Goal: Task Accomplishment & Management: Complete application form

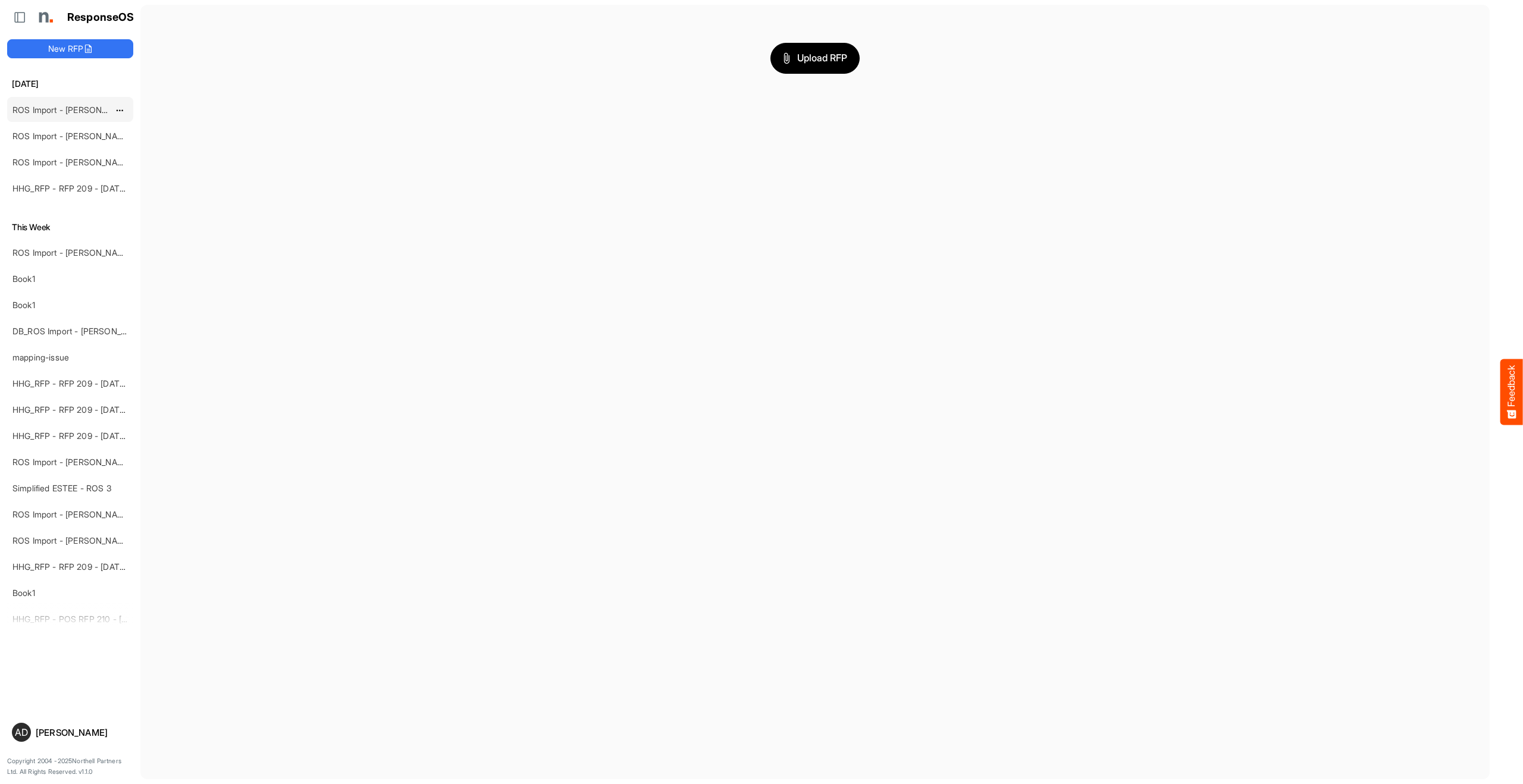
click at [69, 108] on link "ROS Import - [PERSON_NAME] - ROS 11" at bounding box center [90, 110] width 154 height 10
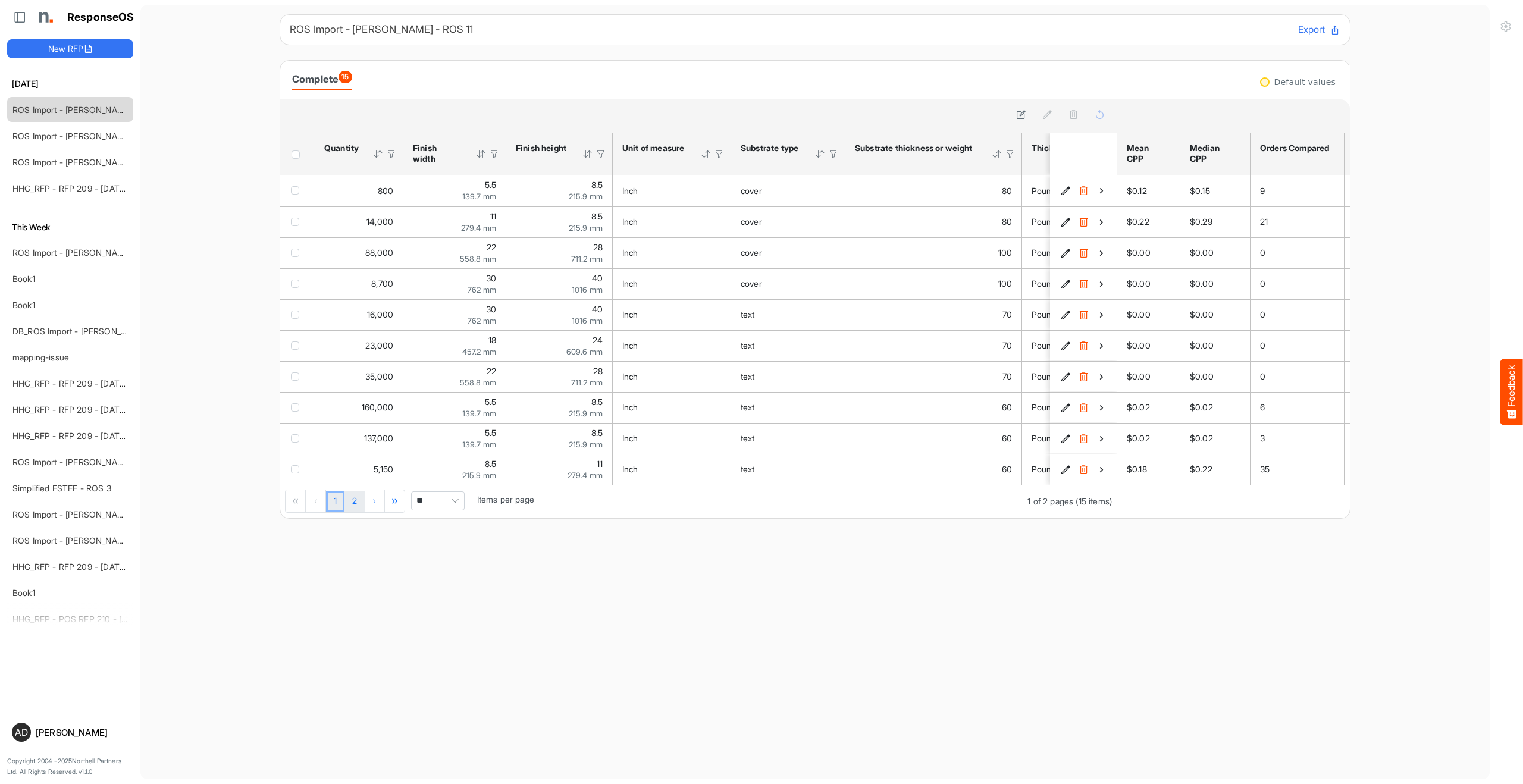
click at [357, 499] on link "2" at bounding box center [354, 501] width 20 height 21
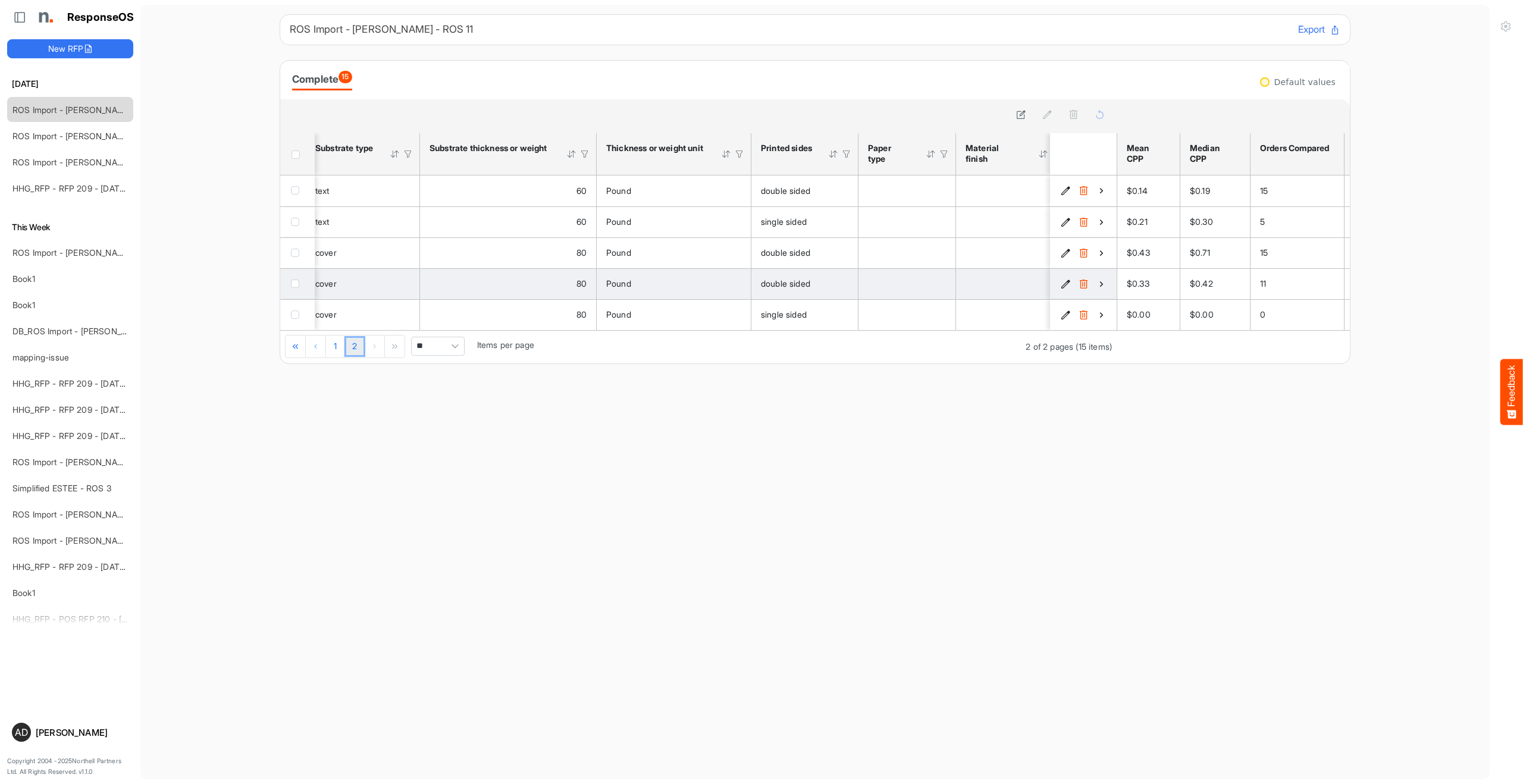
scroll to position [0, 610]
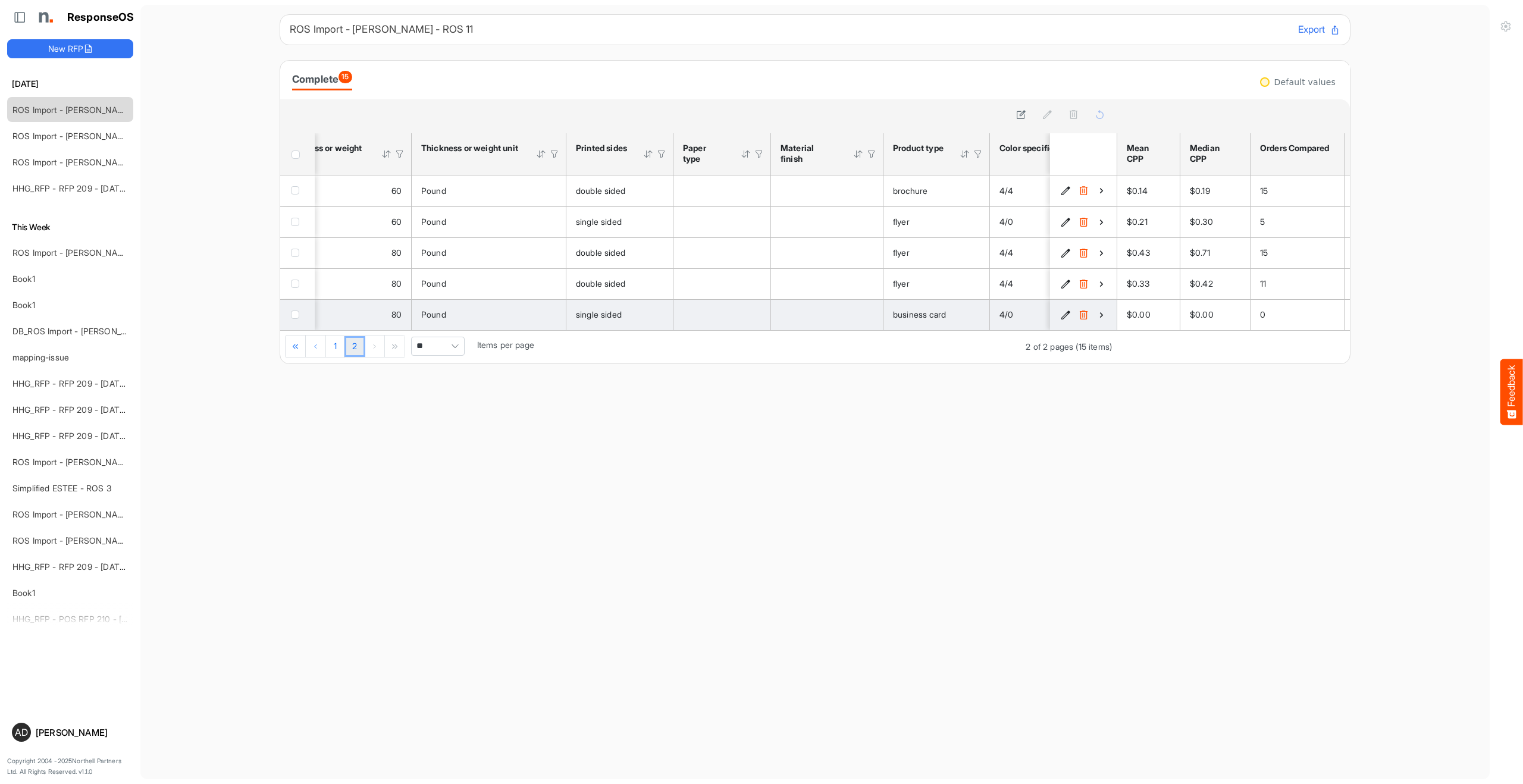
click at [1099, 315] on icon "f2934baa-e9dc-4348-b523-56d93edfa9e8 is template cell Column Header" at bounding box center [1102, 315] width 10 height 10
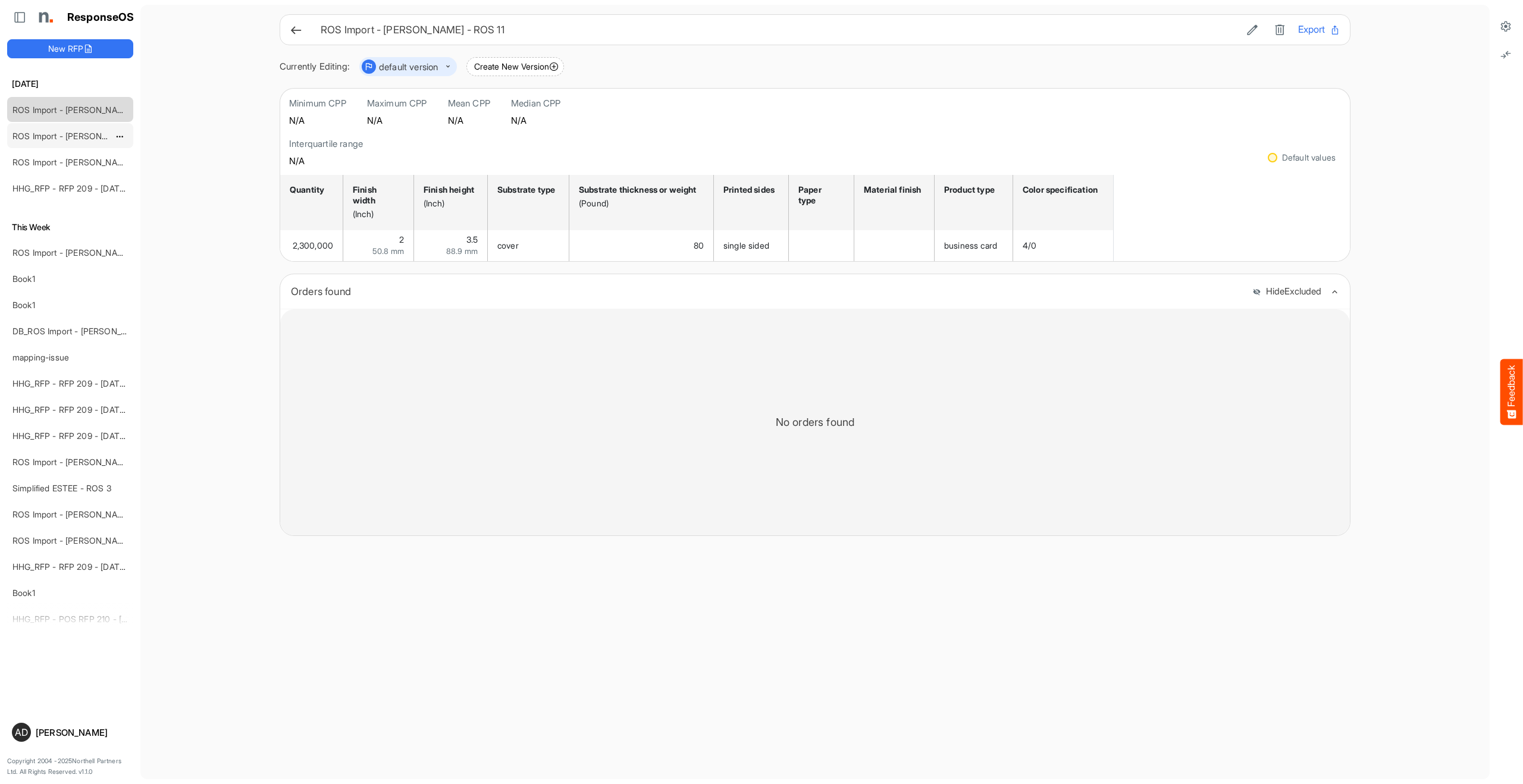
click at [83, 132] on link "ROS Import - [PERSON_NAME] - ROS 11" at bounding box center [90, 136] width 154 height 10
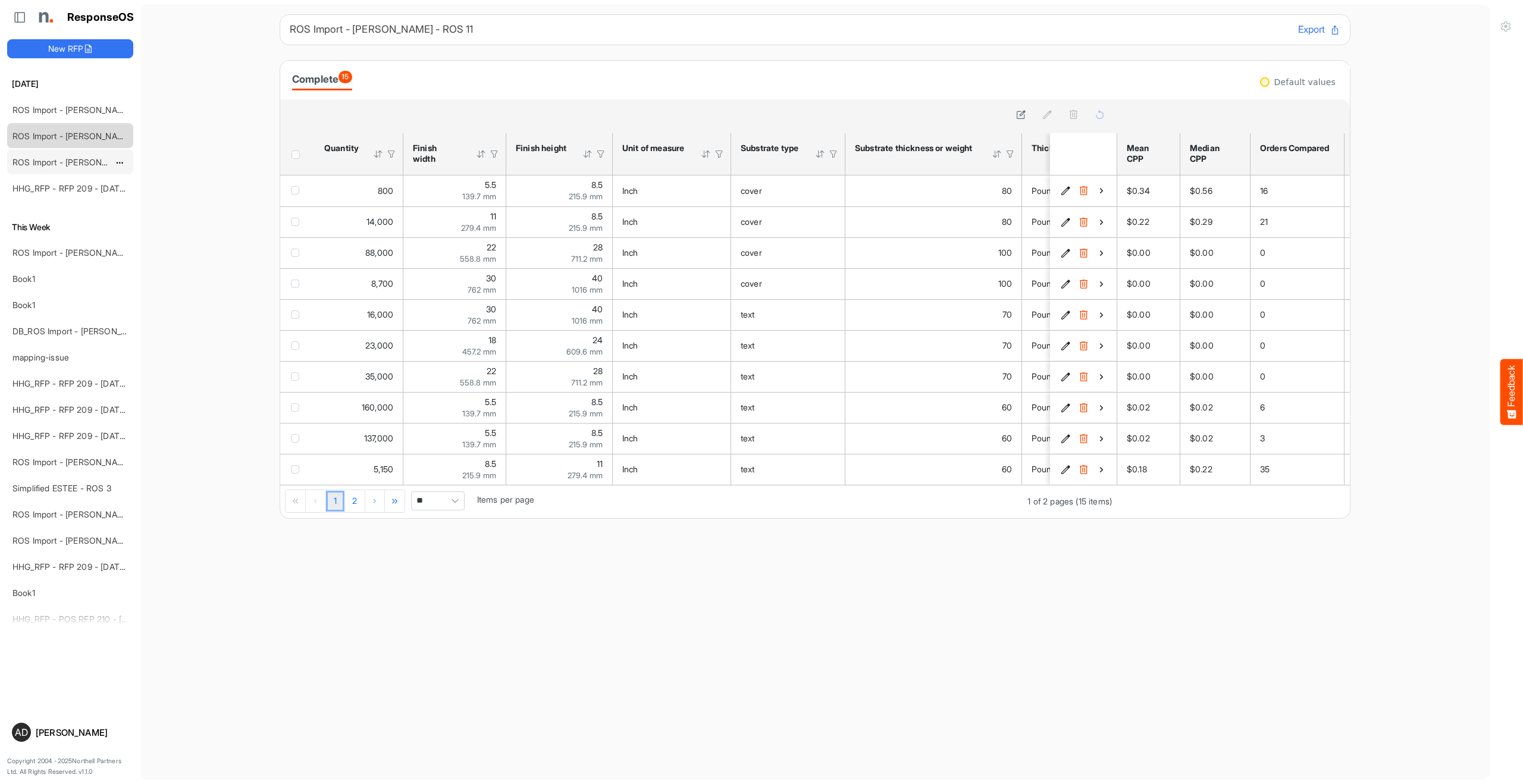
click at [64, 167] on link "ROS Import - [PERSON_NAME] - ROS 11" at bounding box center [90, 162] width 154 height 10
click at [56, 246] on div "ROS Import - [PERSON_NAME] - Final (short)" at bounding box center [60, 252] width 106 height 24
click at [55, 248] on link "ROS Import - [PERSON_NAME] - Final (short)" at bounding box center [99, 253] width 173 height 10
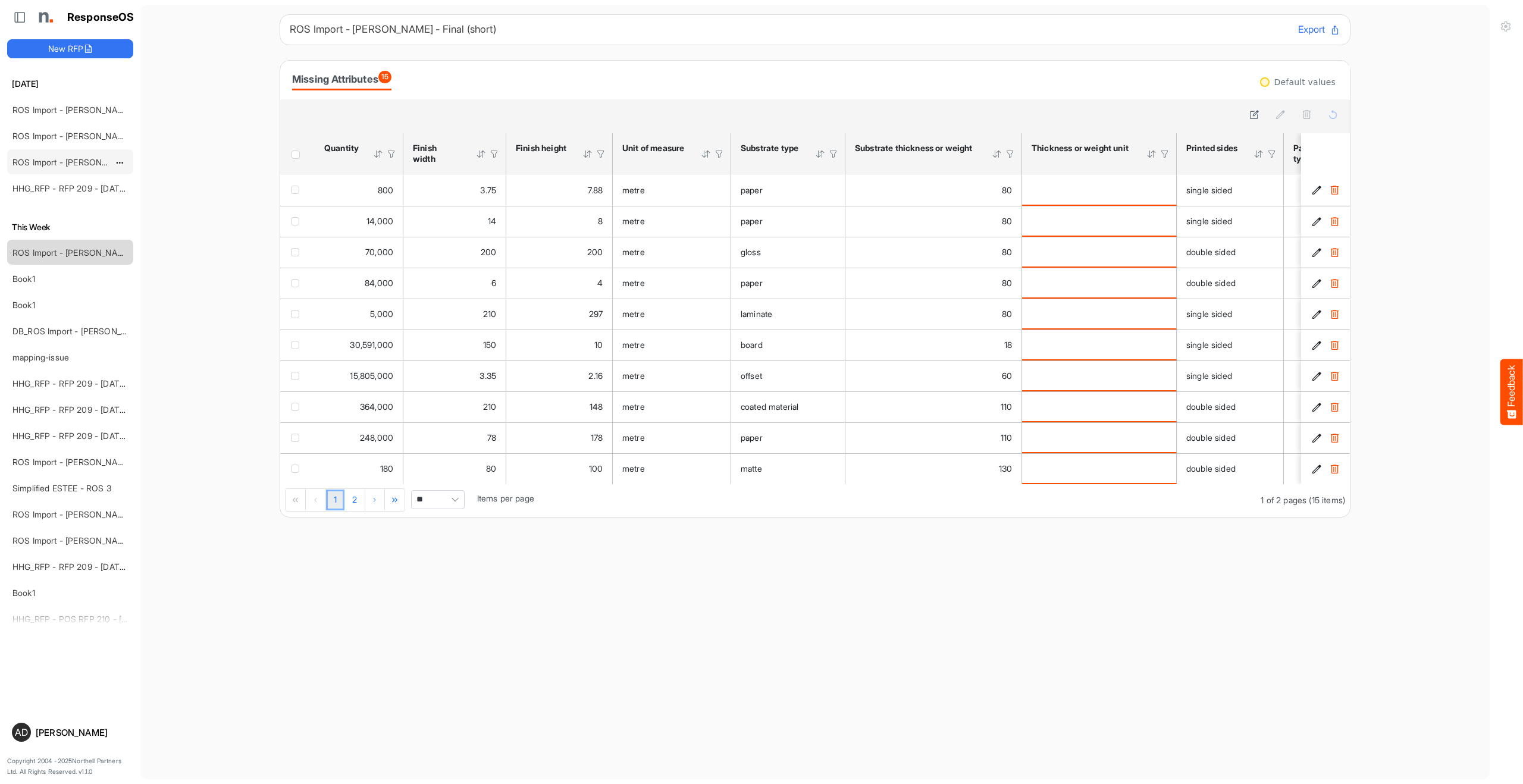
click at [38, 152] on div "ROS Import - [PERSON_NAME] - ROS 11" at bounding box center [60, 161] width 106 height 24
click at [39, 155] on div "ROS Import - [PERSON_NAME] - ROS 11" at bounding box center [60, 161] width 106 height 24
click at [43, 159] on link "ROS Import - [PERSON_NAME] - ROS 11" at bounding box center [90, 162] width 154 height 10
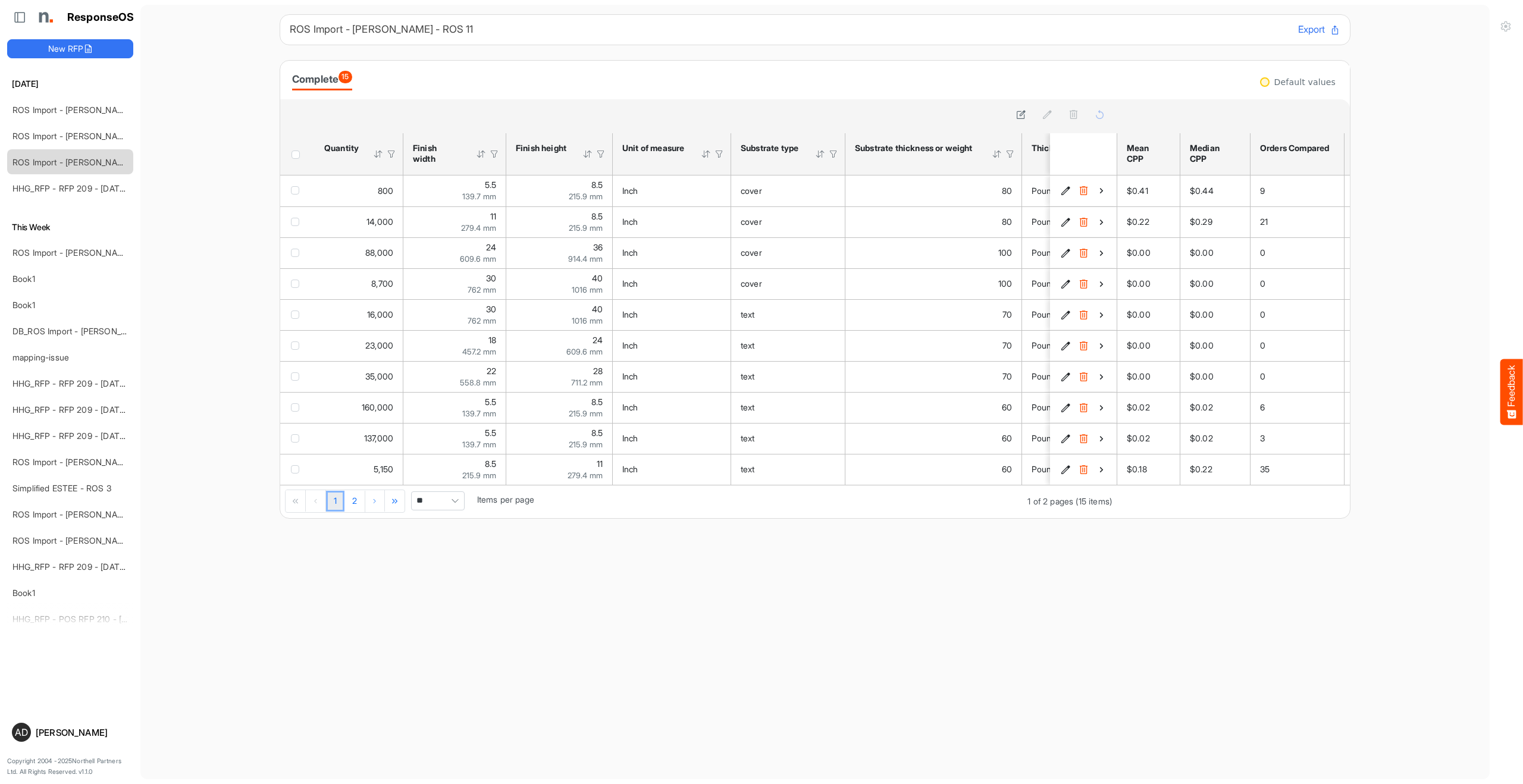
click at [1319, 31] on button "Export" at bounding box center [1319, 30] width 42 height 16
click at [87, 47] on icon at bounding box center [88, 49] width 10 height 10
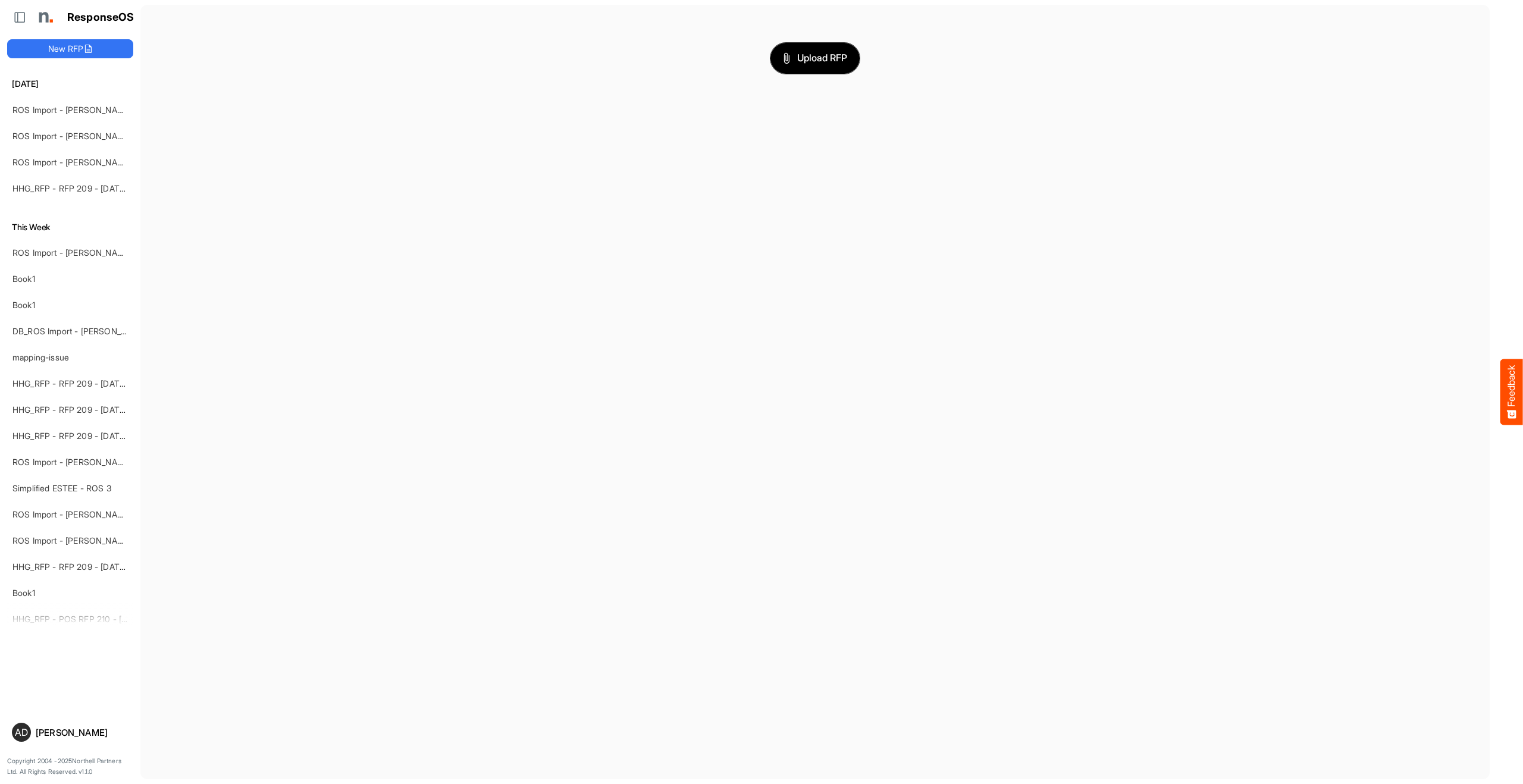
click at [798, 67] on button "Upload RFP" at bounding box center [815, 58] width 90 height 31
click at [121, 357] on span "dropdownbutton" at bounding box center [118, 358] width 6 height 8
click at [137, 394] on li "Delete" at bounding box center [149, 394] width 71 height 18
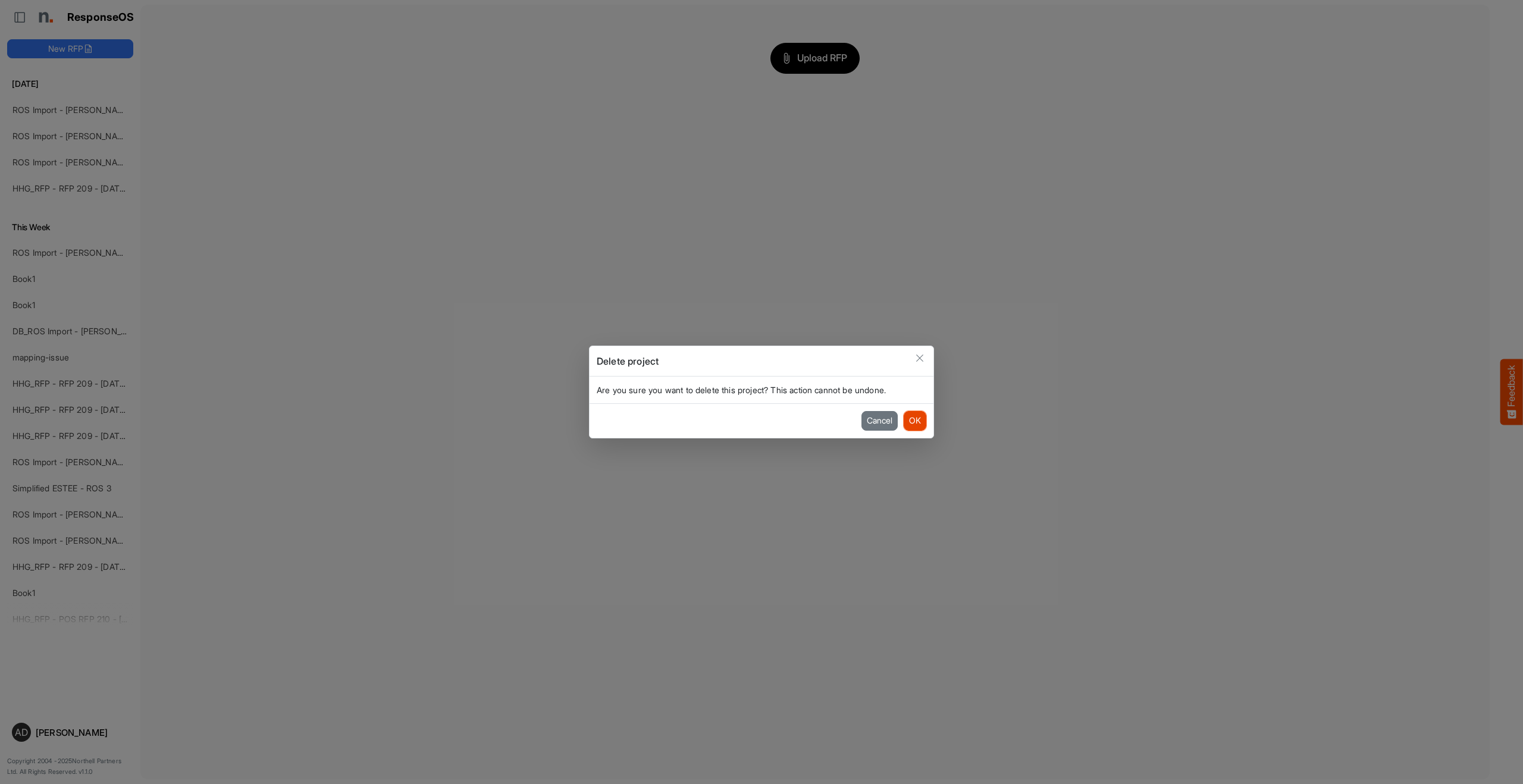
click at [905, 422] on button "OK" at bounding box center [915, 420] width 23 height 19
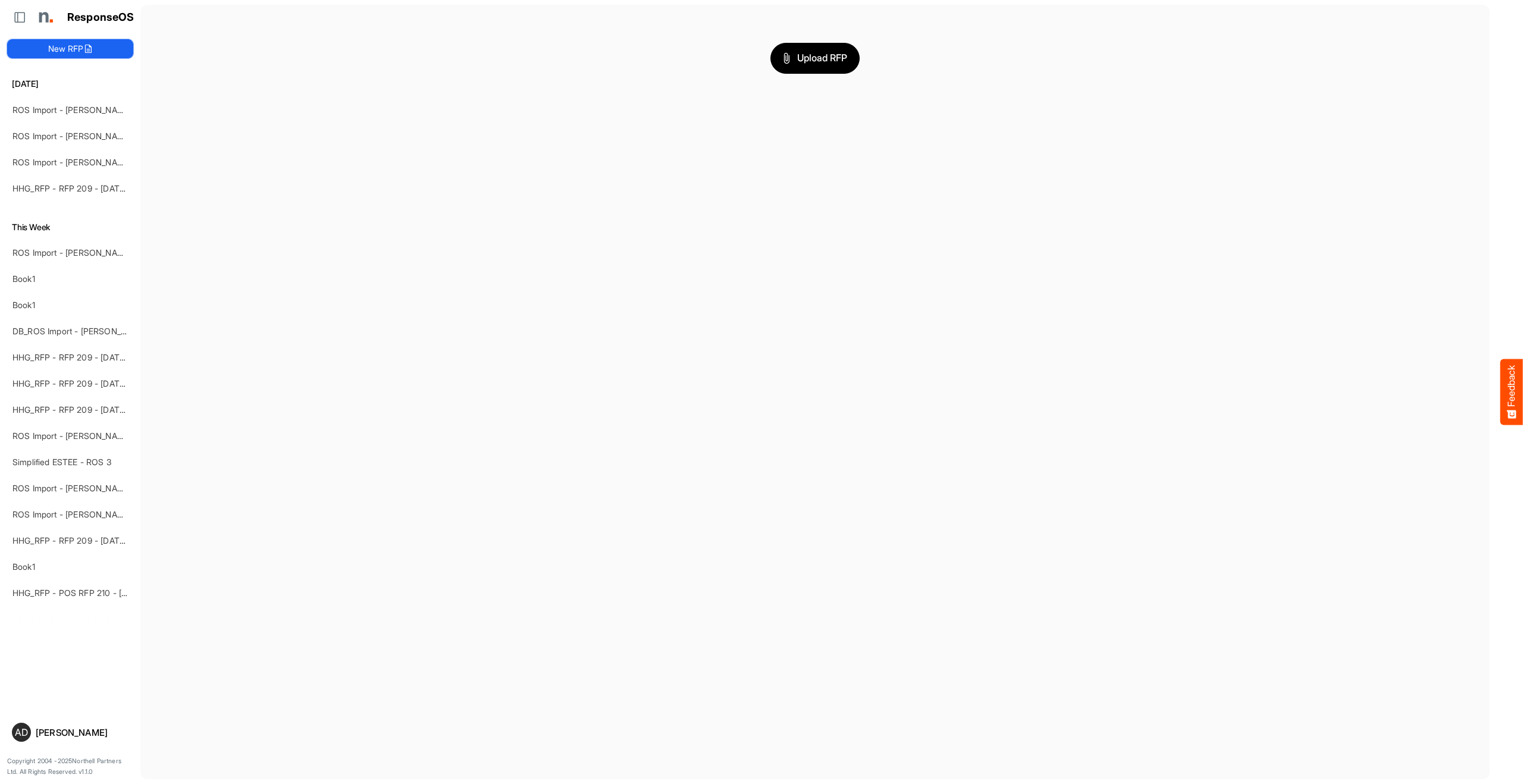
click at [84, 43] on button "New RFP" at bounding box center [70, 49] width 126 height 19
click at [822, 51] on span "Upload RFP" at bounding box center [815, 58] width 64 height 16
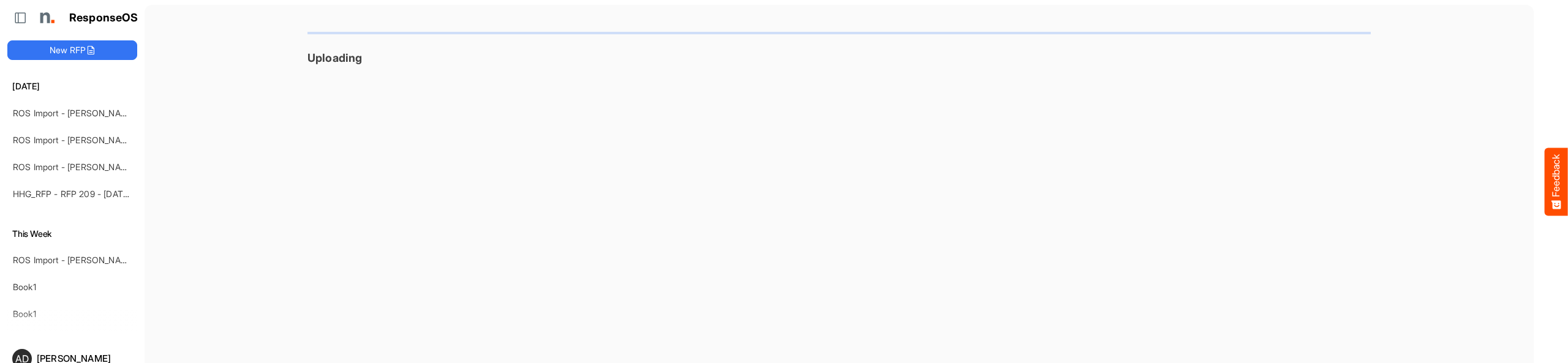
scroll to position [48, 0]
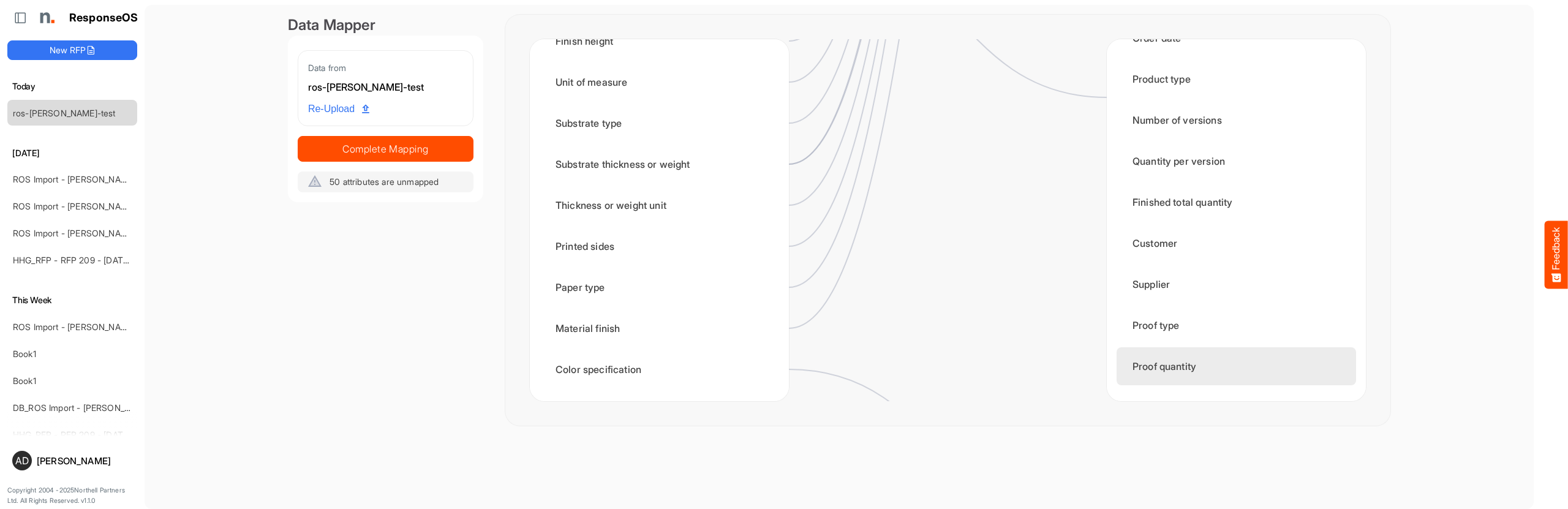
scroll to position [1616, 0]
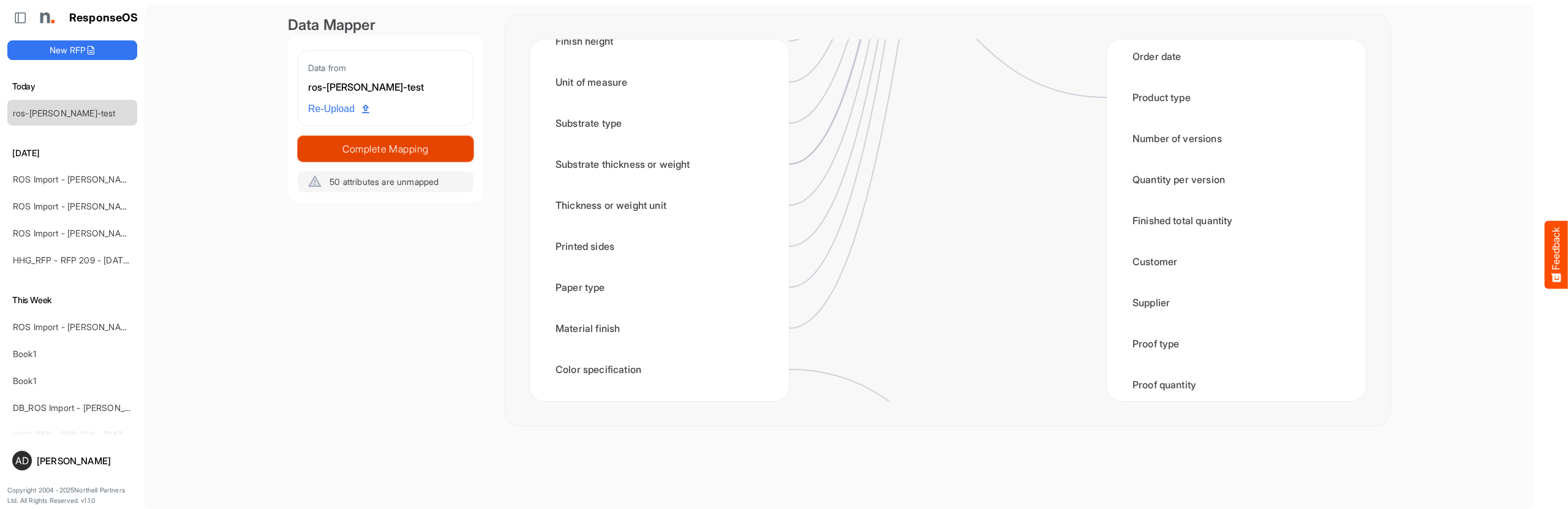
click at [465, 140] on span "Complete Mapping" at bounding box center [385, 149] width 174 height 17
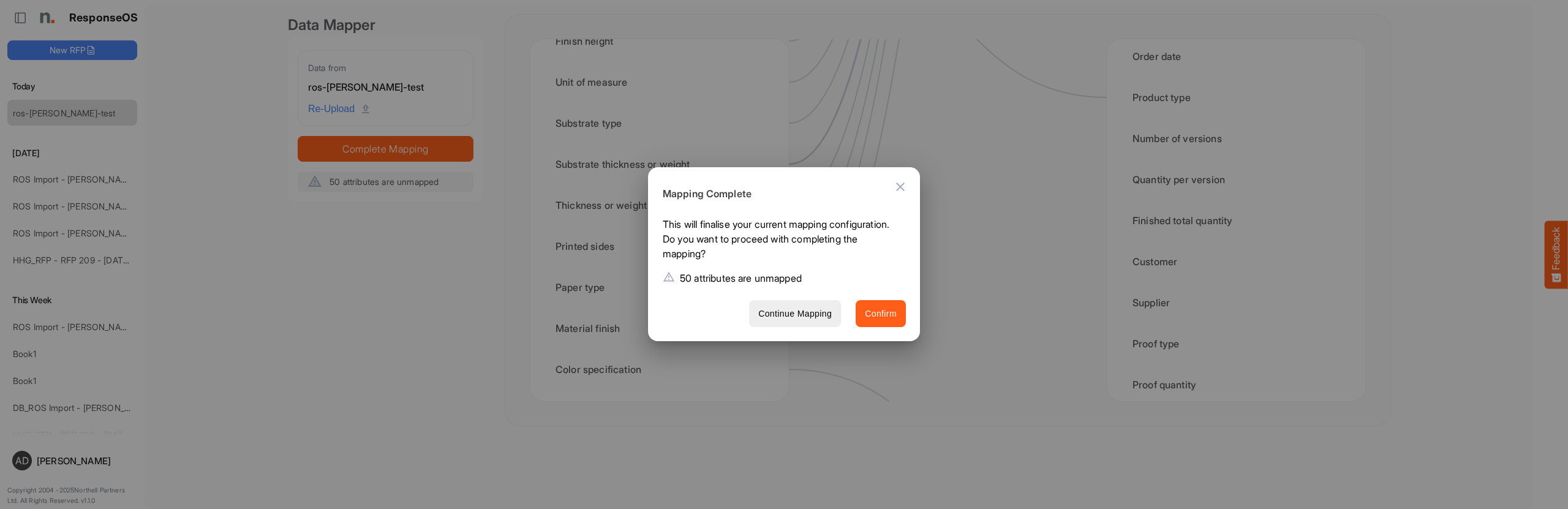
click at [881, 303] on button "Confirm" at bounding box center [880, 313] width 50 height 27
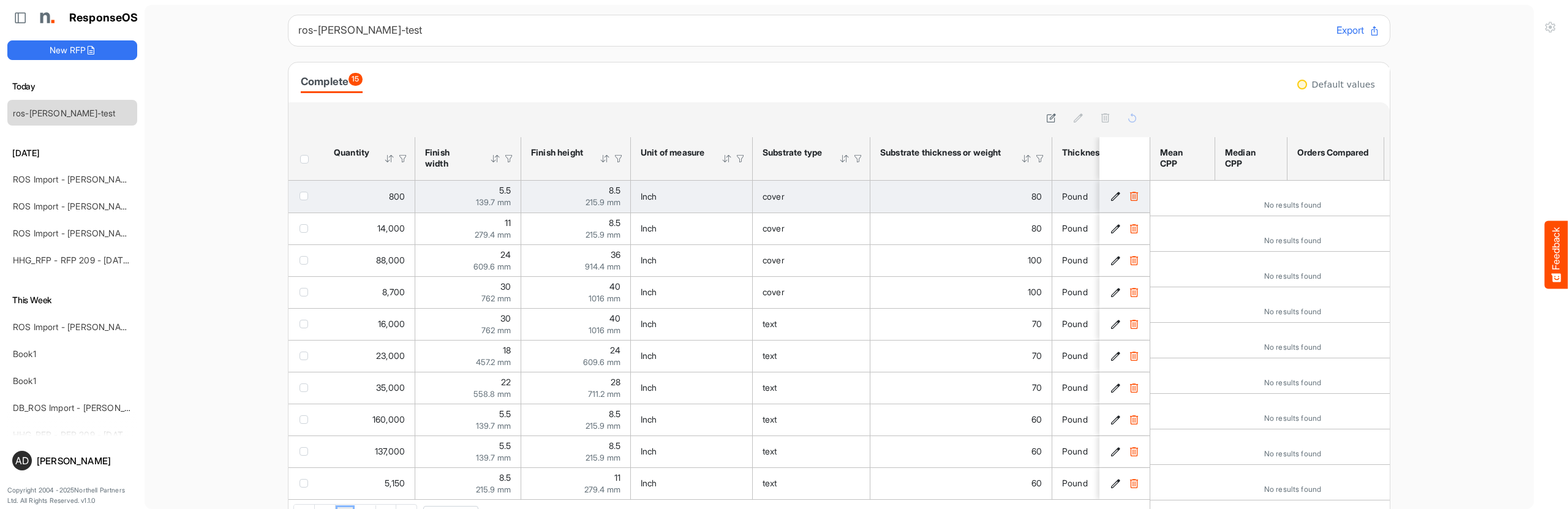
click at [1114, 192] on icon "7405e5f1-7134-4b7f-9956-609e609be2b6 is template cell Column Header" at bounding box center [1116, 196] width 11 height 11
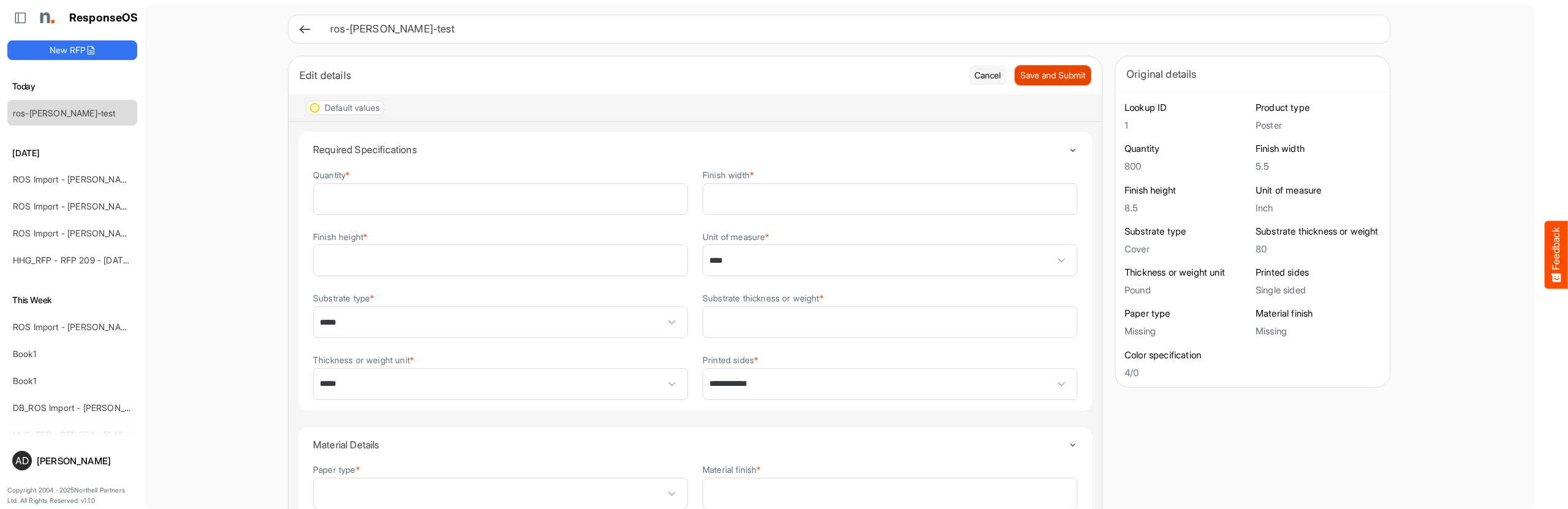
click at [1033, 73] on span "Save and Submit" at bounding box center [1052, 75] width 65 height 13
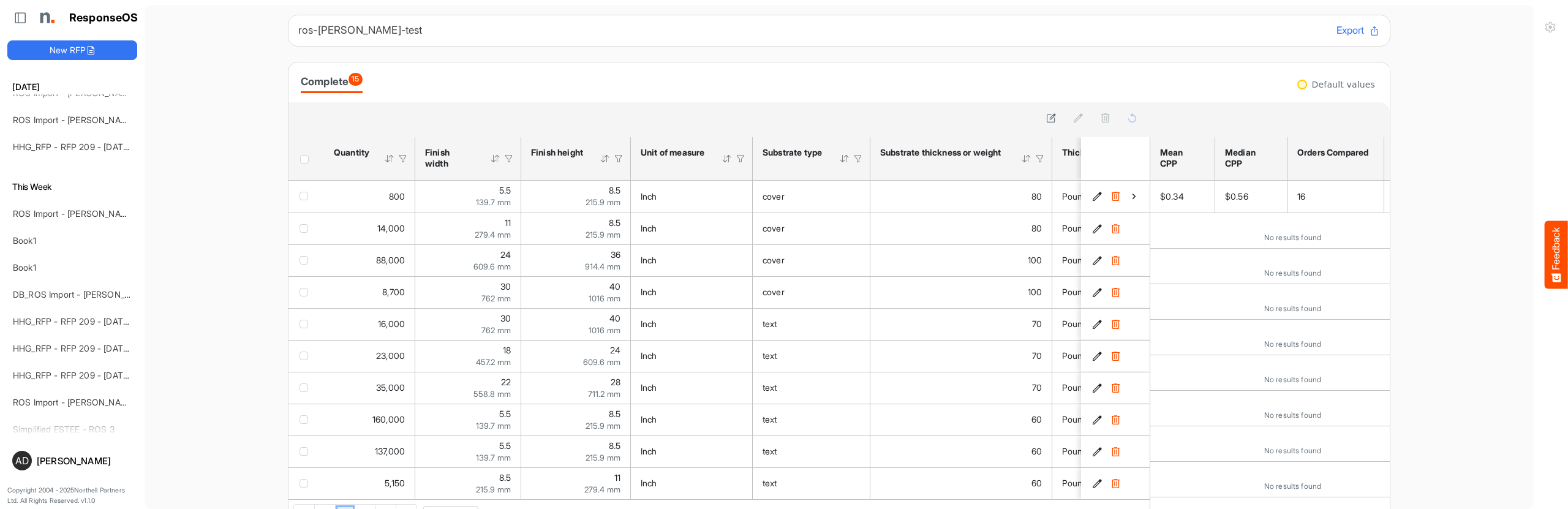
scroll to position [156, 0]
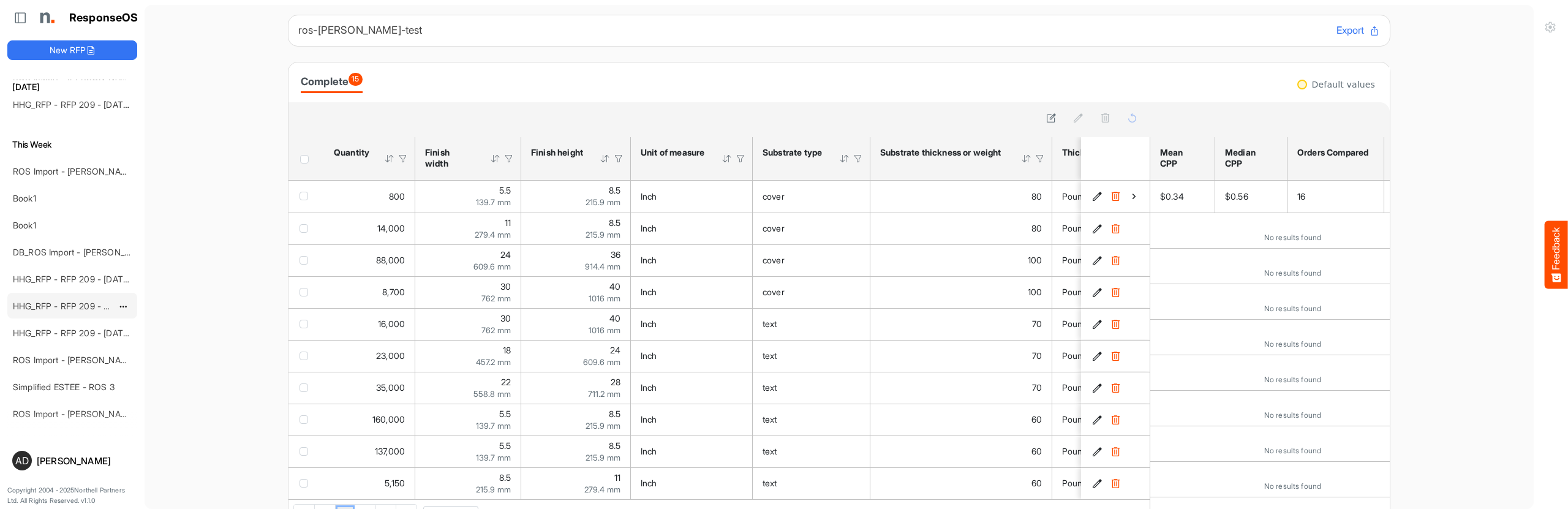
click at [68, 314] on div "HHG_RFP - RFP 209 - [DATE] - ROS TEST 3 (LITE)" at bounding box center [62, 305] width 109 height 25
click at [69, 310] on link "HHG_RFP - RFP 209 - [DATE] - ROS TEST 3 (LITE)" at bounding box center [114, 306] width 202 height 11
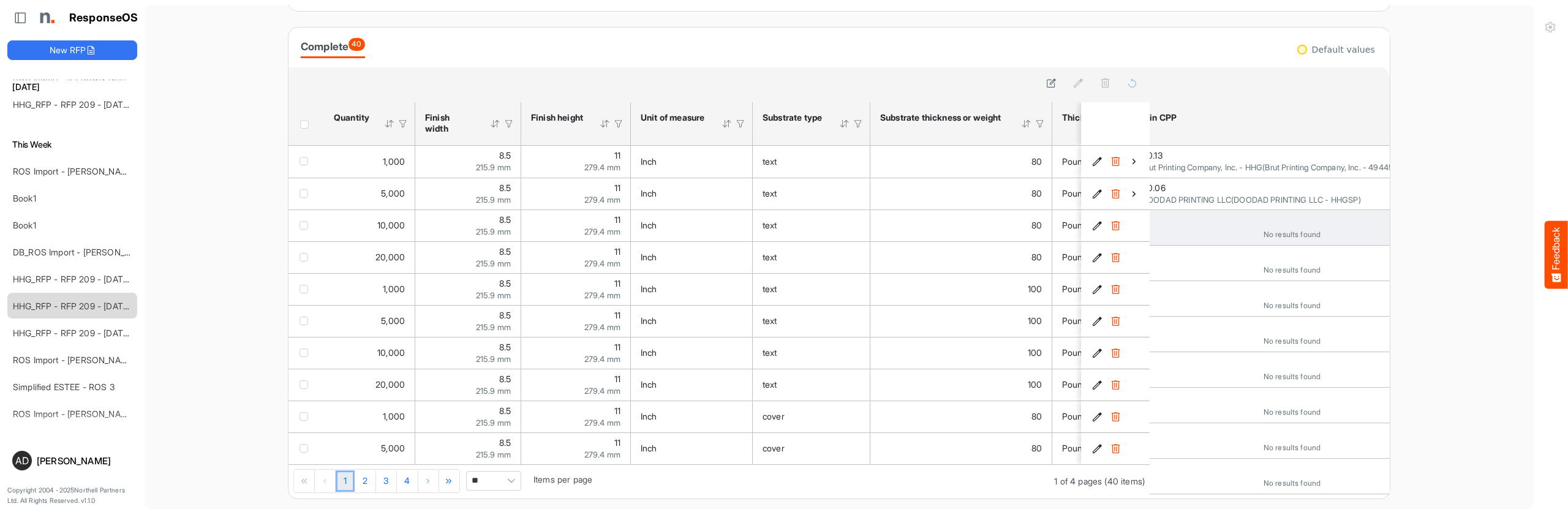
scroll to position [0, 255]
click at [367, 484] on link "2" at bounding box center [365, 482] width 21 height 22
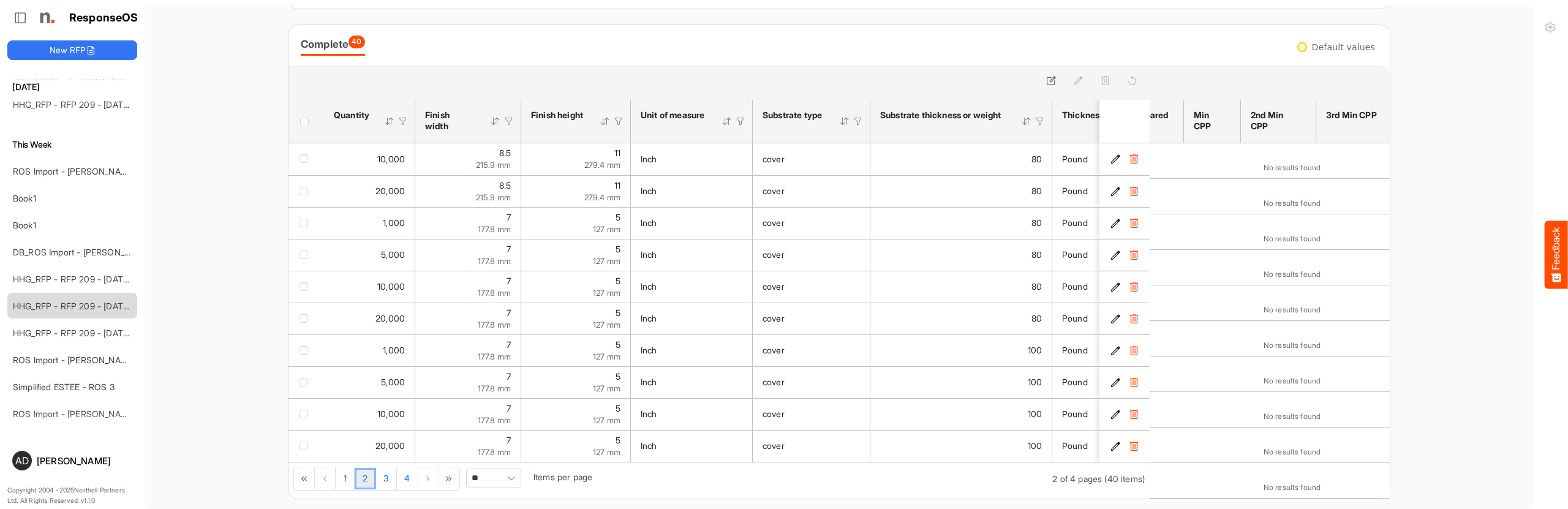
scroll to position [0, 200]
drag, startPoint x: 389, startPoint y: 484, endPoint x: 410, endPoint y: 484, distance: 21.0
click at [388, 484] on link "3" at bounding box center [386, 479] width 21 height 22
click at [404, 482] on link "4" at bounding box center [407, 479] width 21 height 22
